Goal: Navigation & Orientation: Go to known website

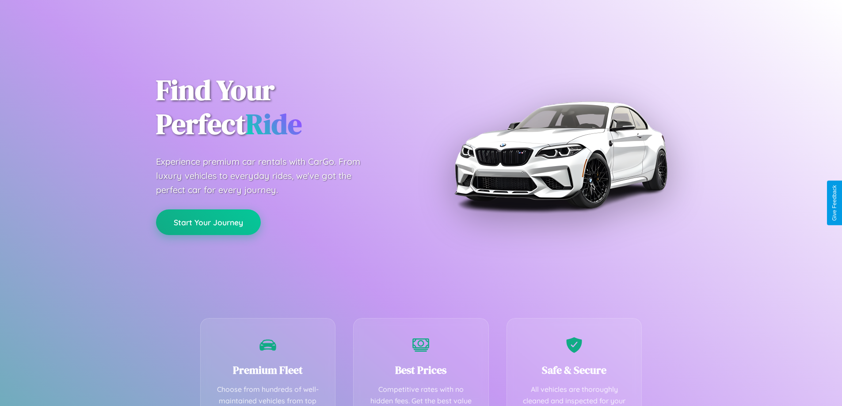
click at [208, 223] on button "Start Your Journey" at bounding box center [208, 222] width 105 height 26
click at [208, 222] on button "Start Your Journey" at bounding box center [208, 222] width 105 height 26
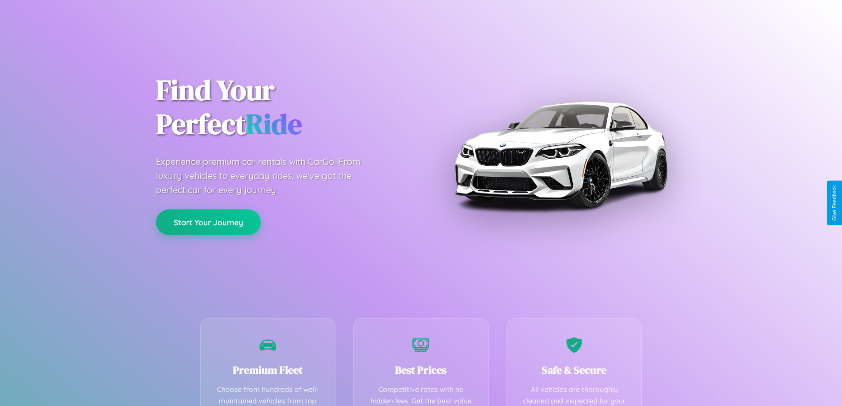
click at [208, 222] on button "Start Your Journey" at bounding box center [208, 222] width 105 height 26
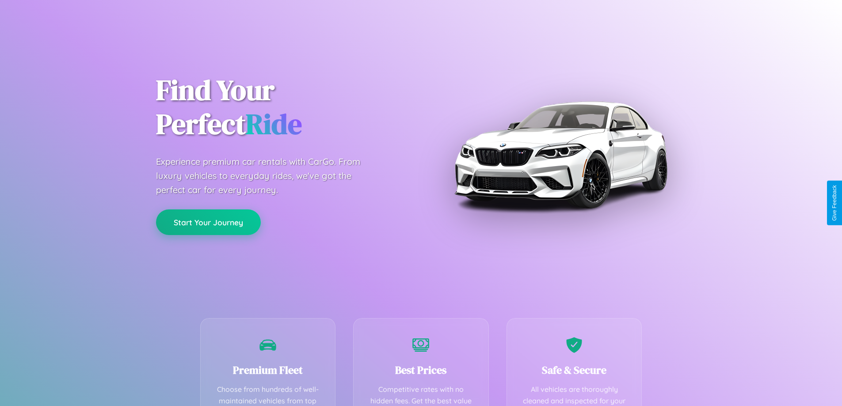
click at [208, 222] on button "Start Your Journey" at bounding box center [208, 222] width 105 height 26
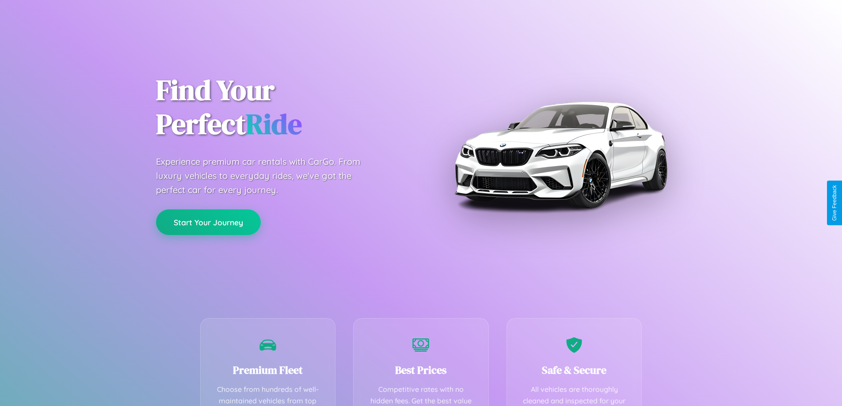
click at [208, 222] on button "Start Your Journey" at bounding box center [208, 222] width 105 height 26
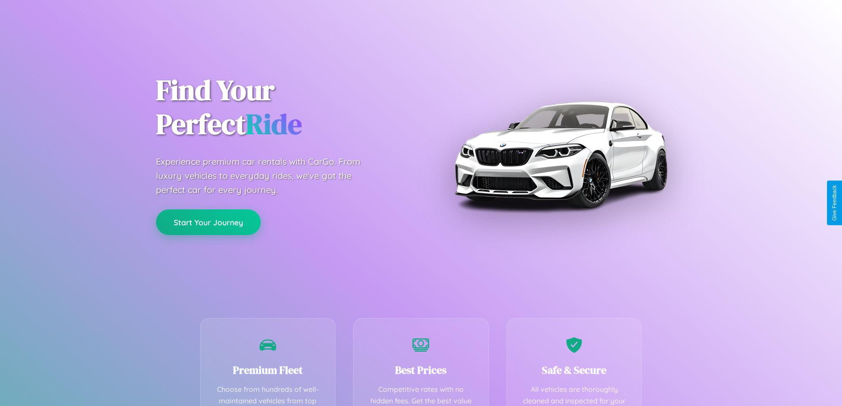
click at [208, 222] on button "Start Your Journey" at bounding box center [208, 222] width 105 height 26
